Goal: Task Accomplishment & Management: Complete application form

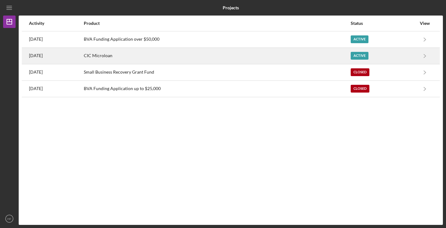
click at [140, 56] on div "CIC Microloan" at bounding box center [217, 56] width 266 height 16
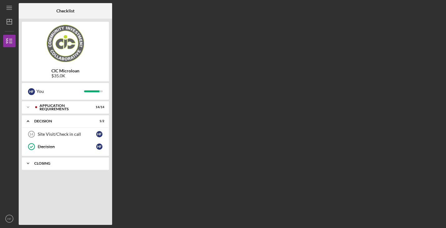
click at [90, 160] on div "Icon/Expander CLOSING 2 / 5" at bounding box center [65, 163] width 87 height 12
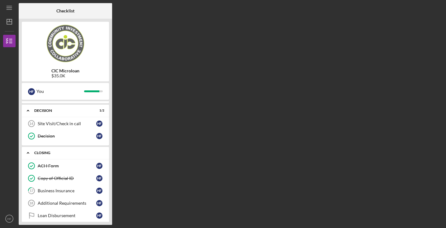
scroll to position [17, 0]
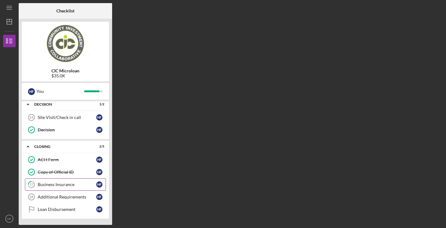
click at [82, 181] on link "17 Business Insurance H F" at bounding box center [65, 185] width 81 height 12
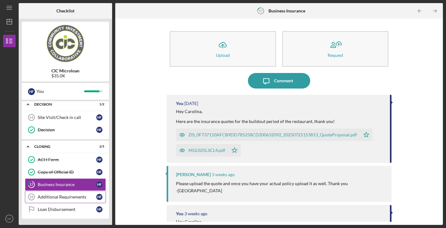
click at [77, 195] on div "Additional Requirements" at bounding box center [67, 197] width 58 height 5
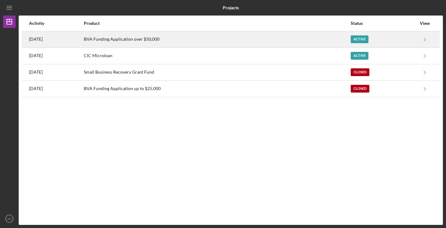
click at [83, 44] on div "[DATE]" at bounding box center [56, 40] width 54 height 16
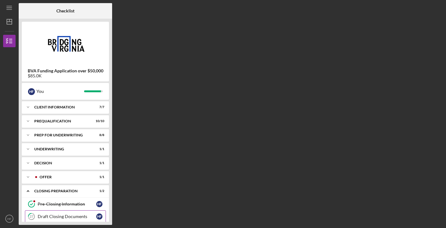
click at [81, 215] on div "Draft Closing Documents" at bounding box center [67, 216] width 58 height 5
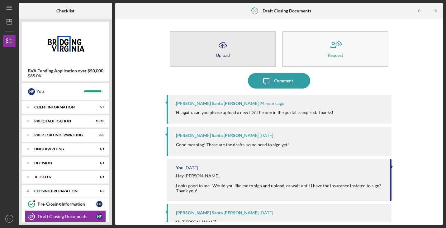
click at [230, 60] on button "Icon/Upload Upload" at bounding box center [223, 49] width 106 height 36
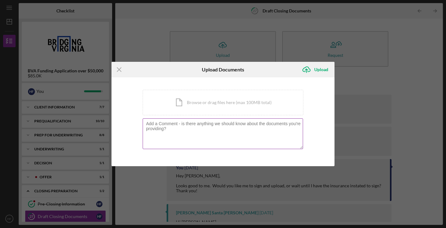
click at [207, 131] on textarea at bounding box center [222, 134] width 160 height 30
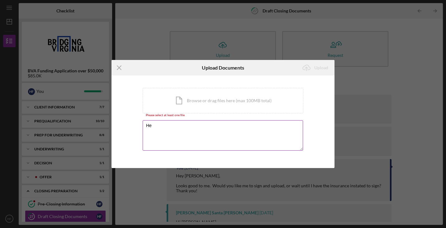
type textarea "H"
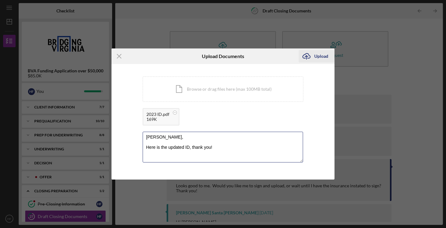
type textarea "[PERSON_NAME], Here is the updated ID, thank you!"
click at [324, 56] on div "Upload" at bounding box center [321, 56] width 14 height 12
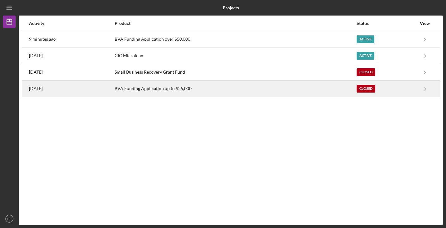
click at [132, 89] on div "BVA Funding Application up to $25,000" at bounding box center [234, 89] width 241 height 16
